Goal: Check status

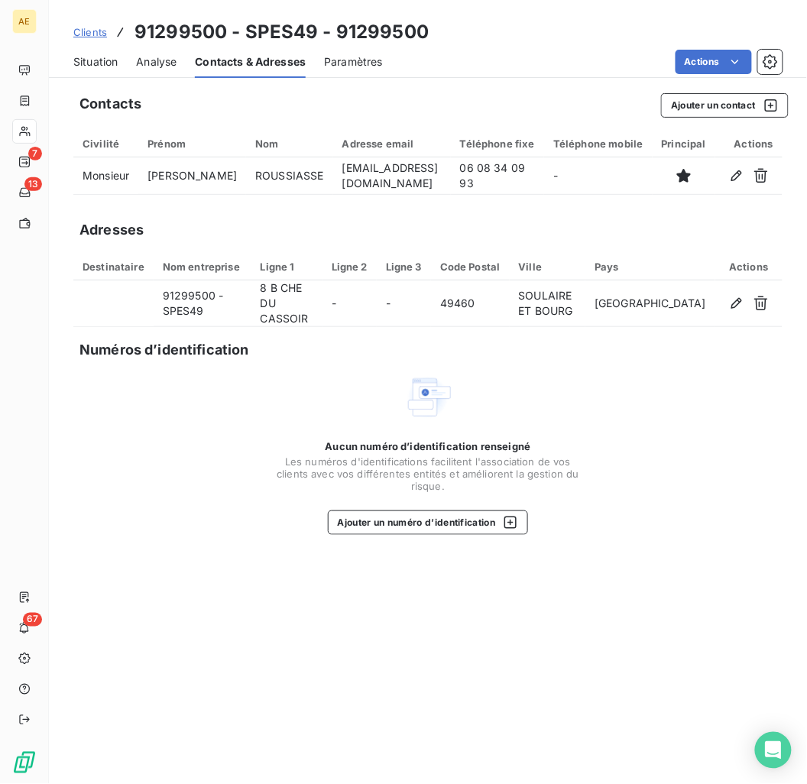
click at [78, 61] on span "Situation" at bounding box center [95, 61] width 44 height 15
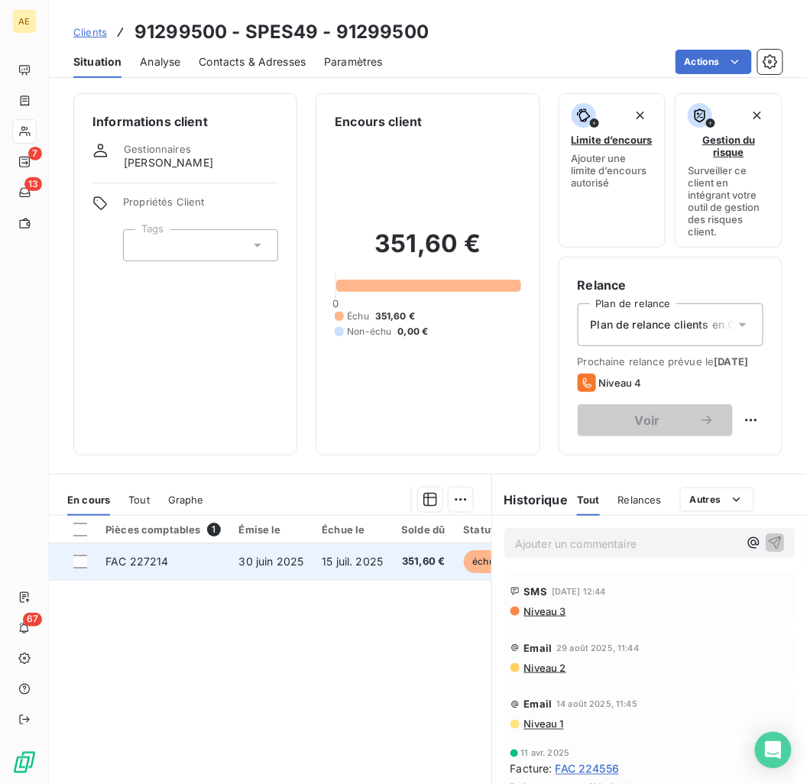
click at [289, 568] on span "30 juin 2025" at bounding box center [271, 561] width 65 height 13
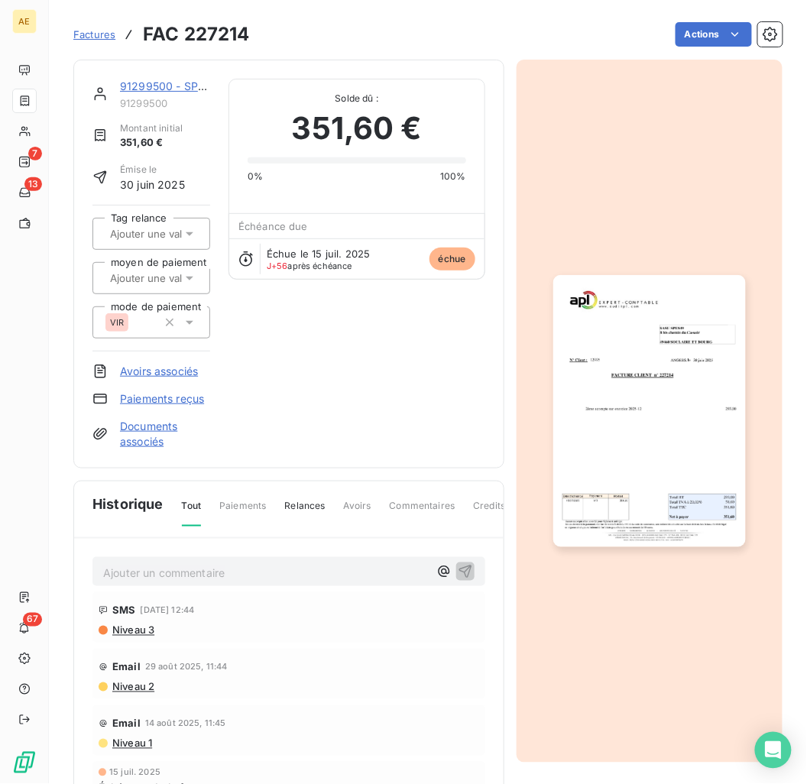
click at [595, 325] on img "button" at bounding box center [650, 410] width 193 height 271
